Goal: Navigation & Orientation: Find specific page/section

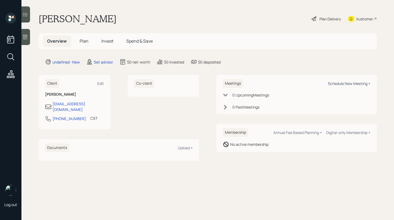
click at [351, 83] on div "Schedule New Meeting +" at bounding box center [349, 83] width 43 height 5
select select "round-[PERSON_NAME]"
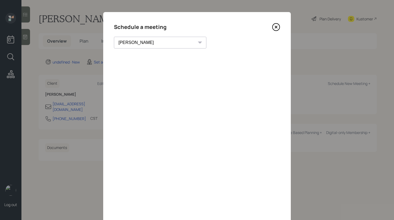
scroll to position [21, 0]
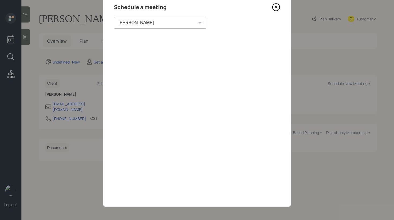
click at [277, 6] on icon at bounding box center [276, 7] width 8 height 8
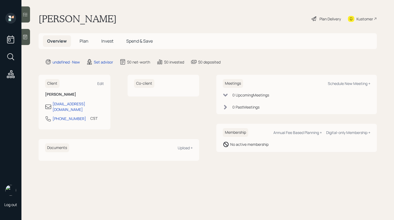
click at [86, 40] on span "Plan" at bounding box center [84, 41] width 9 height 6
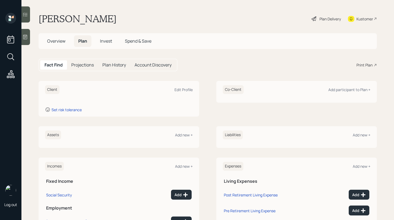
click at [106, 40] on span "Invest" at bounding box center [106, 41] width 12 height 6
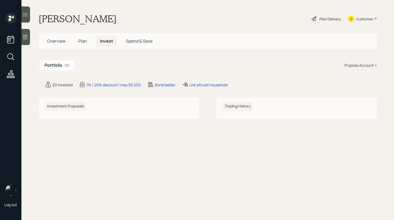
click at [84, 42] on span "Plan" at bounding box center [82, 41] width 9 height 6
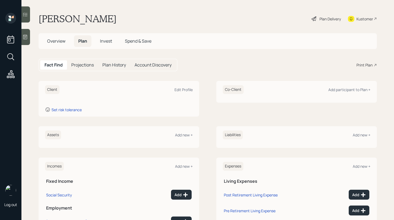
click at [59, 39] on span "Overview" at bounding box center [56, 41] width 18 height 6
